Goal: Find specific page/section: Find specific page/section

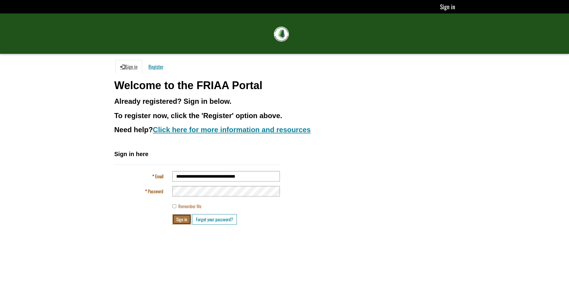
click at [185, 222] on button "Sign in" at bounding box center [181, 219] width 19 height 10
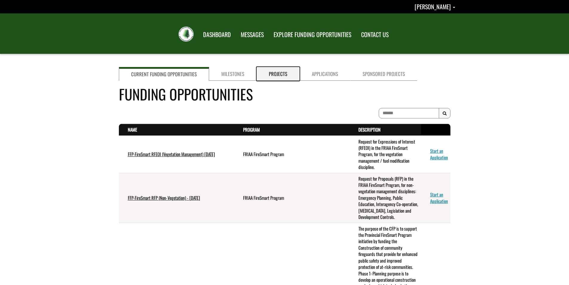
click at [283, 74] on link "Projects" at bounding box center [278, 74] width 43 height 14
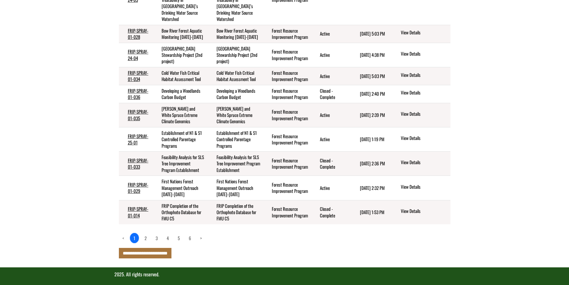
scroll to position [159, 0]
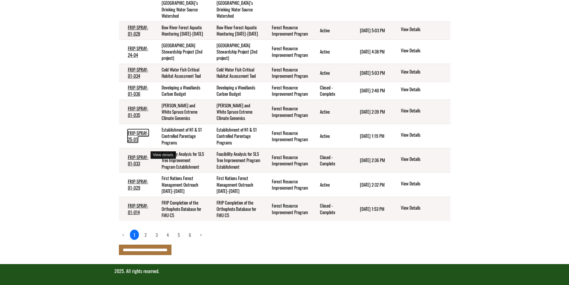
click at [139, 142] on link "FRIP-SPRAY-25-01" at bounding box center [138, 135] width 21 height 13
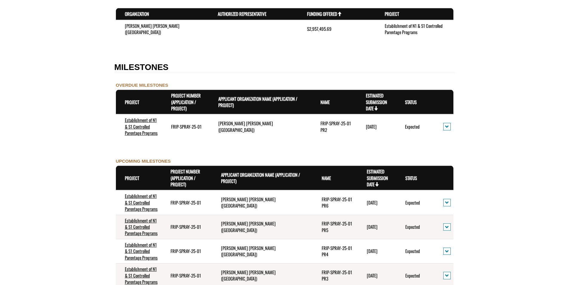
scroll to position [558, 0]
